Goal: Navigation & Orientation: Find specific page/section

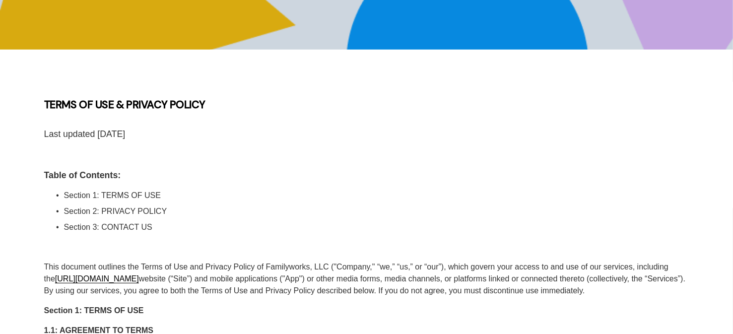
scroll to position [198, 0]
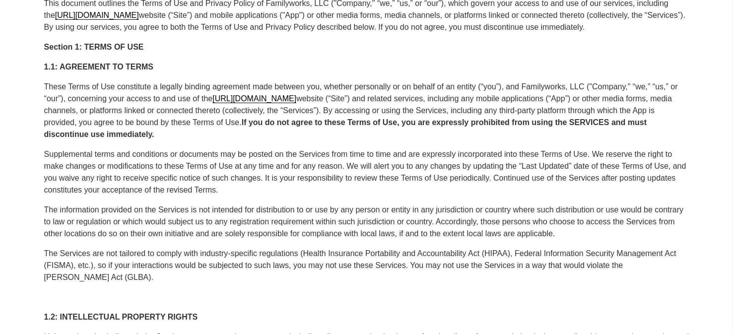
scroll to position [454, 0]
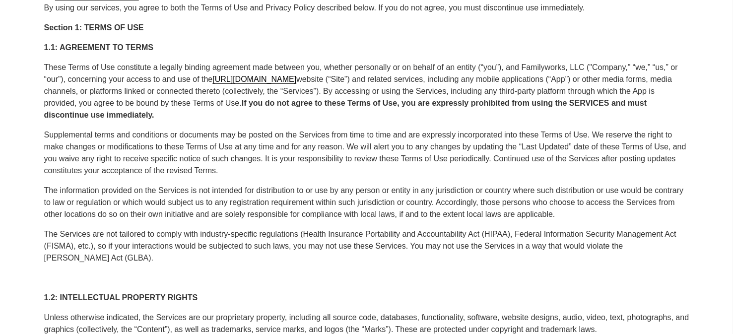
click at [688, 71] on p "These Terms of Use constitute a legally binding agreement made between you, whe…" at bounding box center [366, 92] width 645 height 60
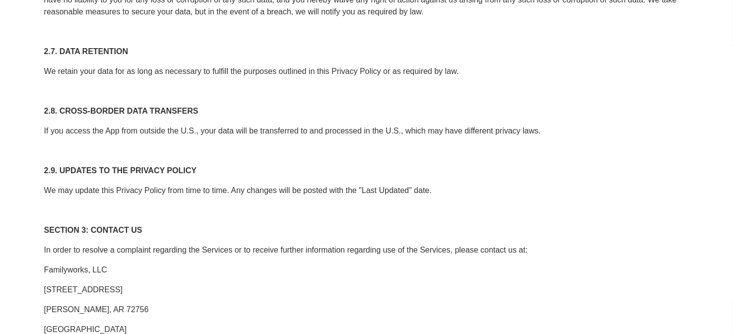
scroll to position [5323, 0]
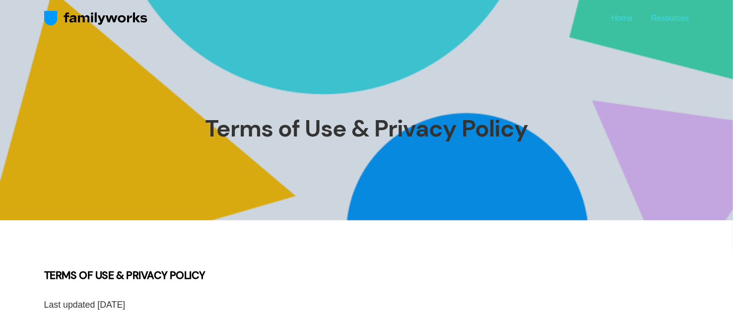
click at [618, 24] on link "Home" at bounding box center [621, 17] width 21 height 13
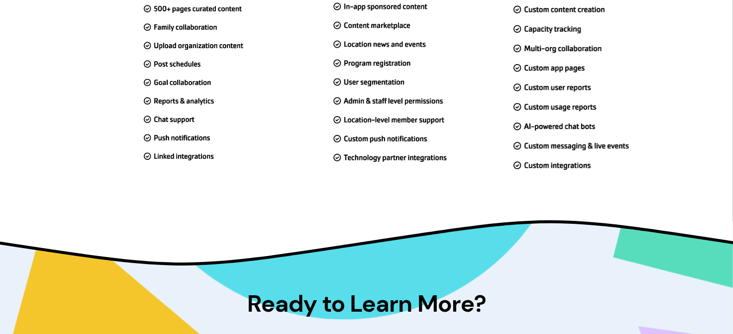
scroll to position [3050, 0]
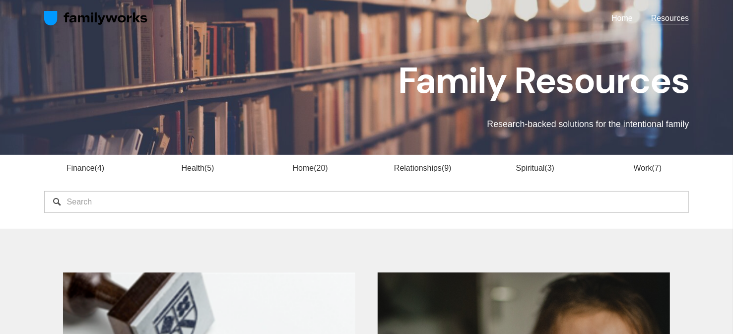
click at [625, 19] on link "Home" at bounding box center [621, 17] width 21 height 13
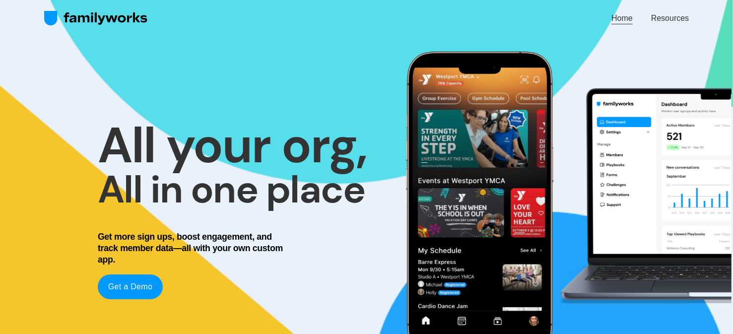
click at [681, 14] on link "Resources" at bounding box center [670, 17] width 38 height 13
